Goal: Find specific page/section: Find specific page/section

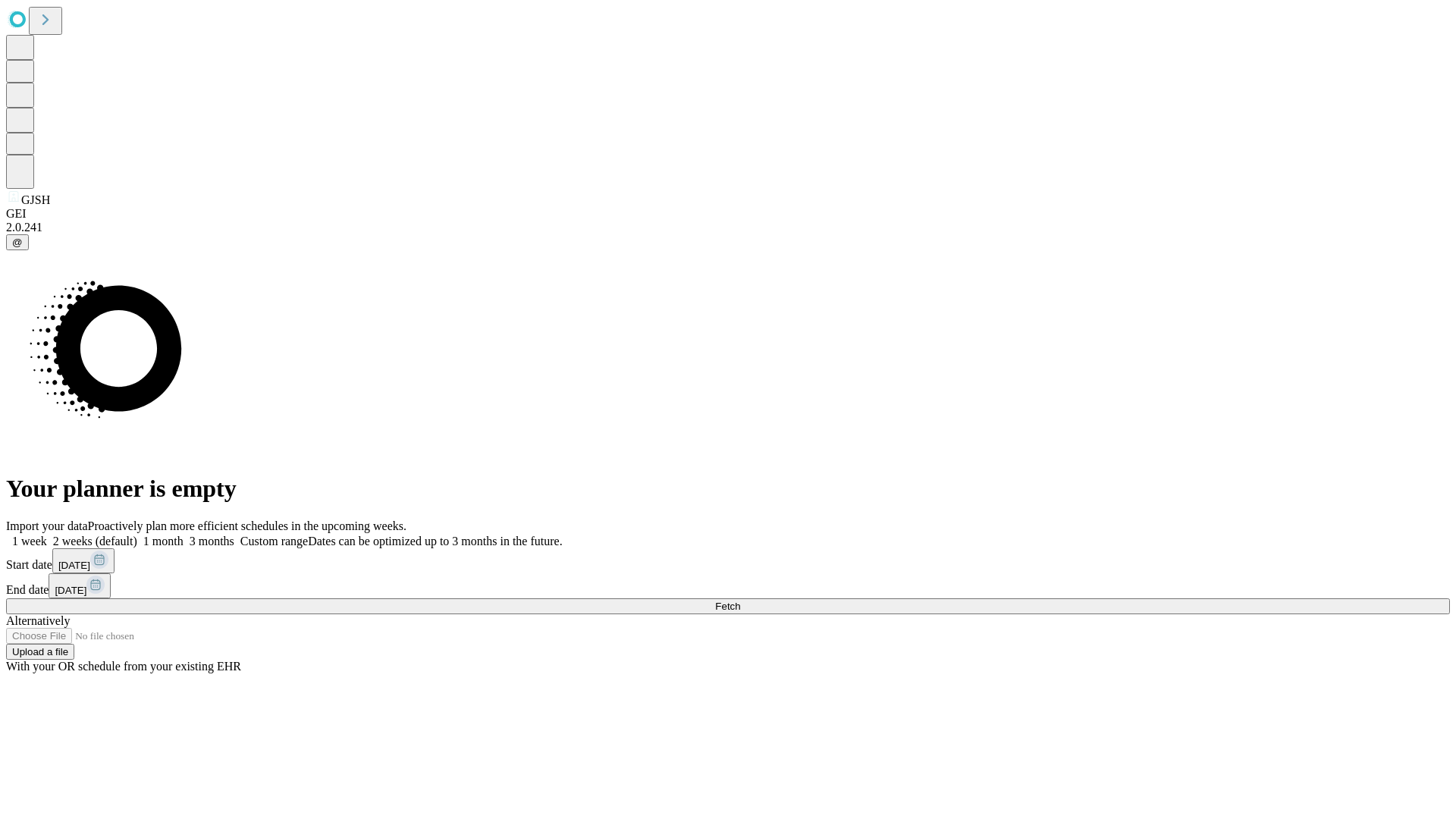
click at [740, 601] on span "Fetch" at bounding box center [728, 606] width 25 height 12
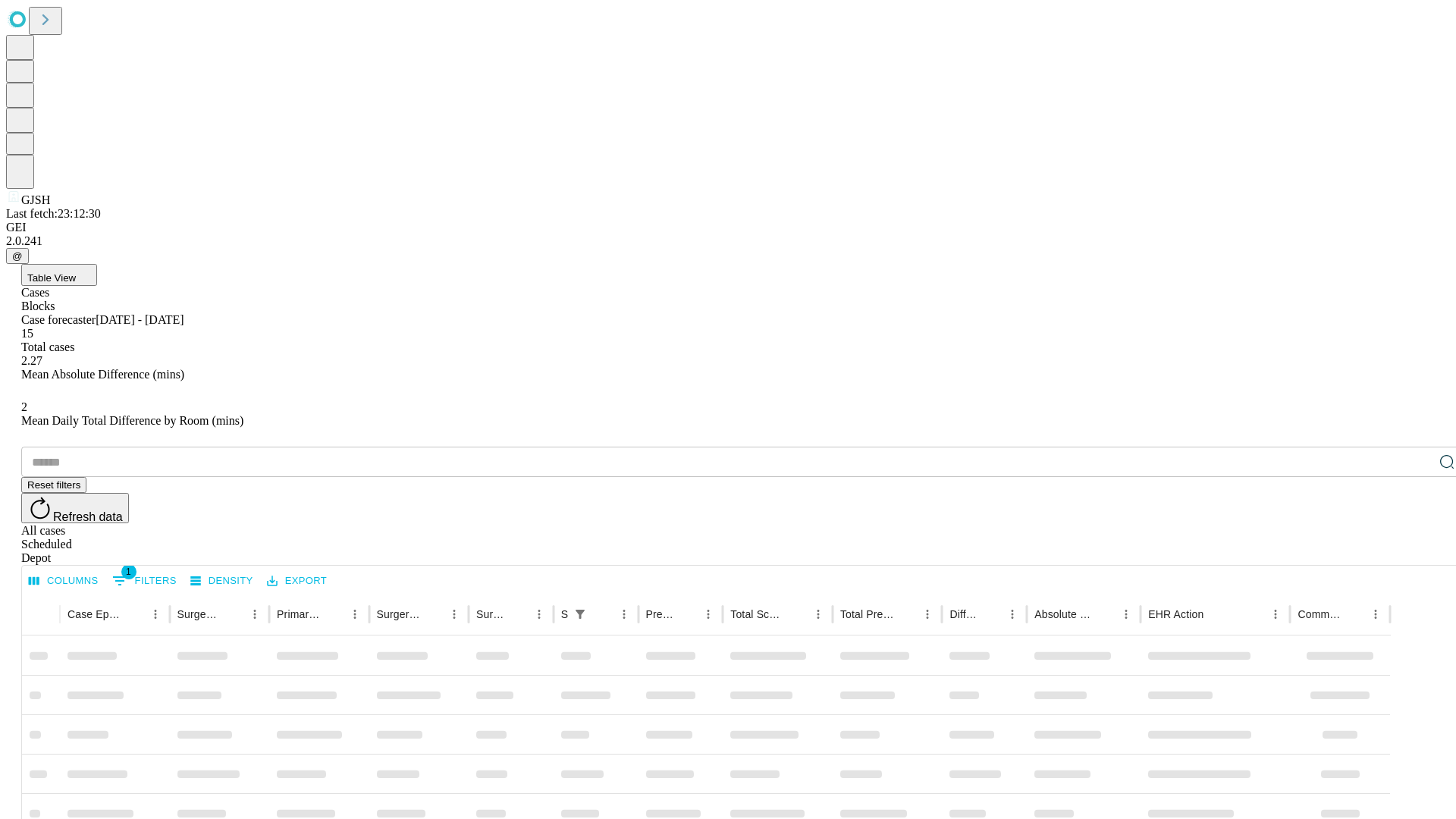
click at [1417, 552] on div "Depot" at bounding box center [744, 558] width 1444 height 13
